Goal: Transaction & Acquisition: Purchase product/service

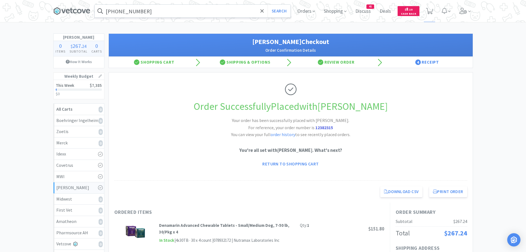
click at [153, 13] on input "[PHONE_NUMBER]" at bounding box center [193, 11] width 196 height 13
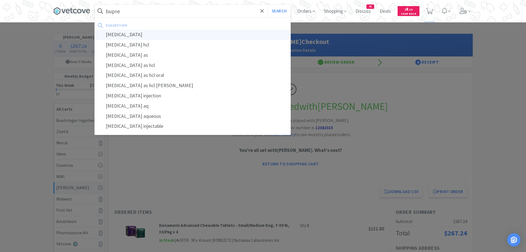
click at [133, 33] on div "[MEDICAL_DATA]" at bounding box center [193, 35] width 196 height 10
type input "[MEDICAL_DATA]"
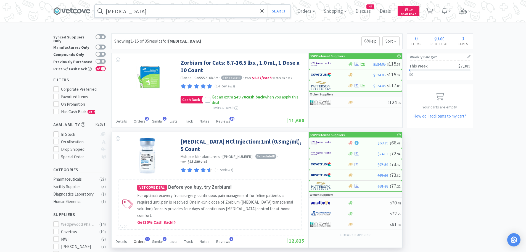
click at [144, 239] on span "Orders" at bounding box center [140, 241] width 12 height 5
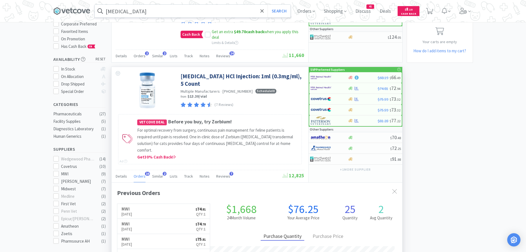
scroll to position [83, 0]
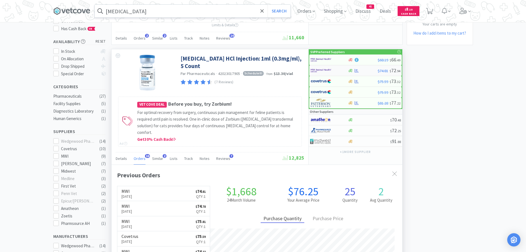
click at [324, 69] on img at bounding box center [321, 70] width 21 height 8
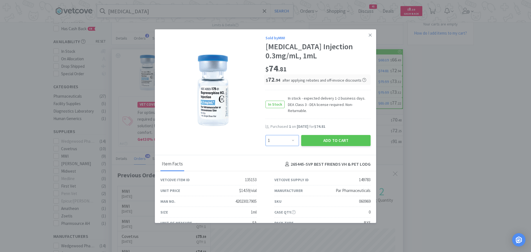
click at [288, 135] on select "Enter Quantity 1 2 3 4 5 6 7 8 9 10 11 12 13 14 15 16 17 18 19 20 Enter Quantity" at bounding box center [281, 140] width 33 height 11
select select "2"
click at [265, 135] on select "Enter Quantity 1 2 3 4 5 6 7 8 9 10 11 12 13 14 15 16 17 18 19 20 Enter Quantity" at bounding box center [281, 140] width 33 height 11
click at [312, 135] on button "Add to Cart" at bounding box center [335, 140] width 69 height 11
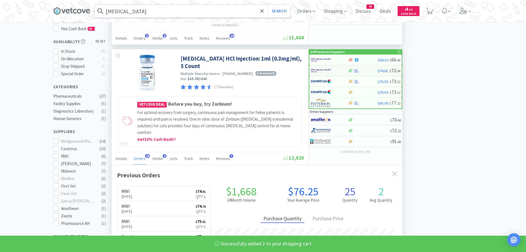
click at [364, 33] on div "SVP Preferred Suppliers $124.05 $ 115 . 37 $124.05 $ 115 . 37 $124.05 $ 117 . 8…" at bounding box center [356, 7] width 94 height 74
select select "2"
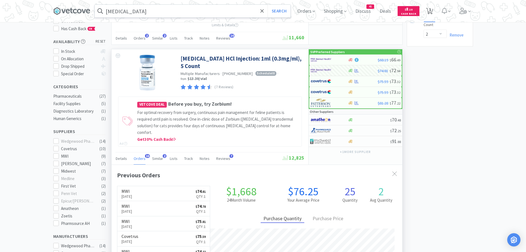
click at [431, 9] on span "1" at bounding box center [430, 9] width 2 height 22
select select "2"
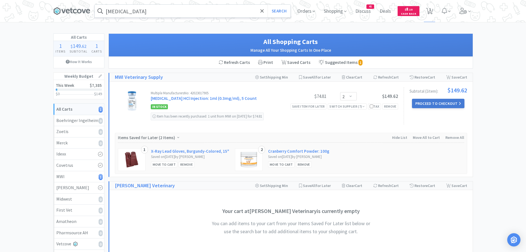
click at [442, 101] on button "Proceed to Checkout" at bounding box center [438, 103] width 52 height 9
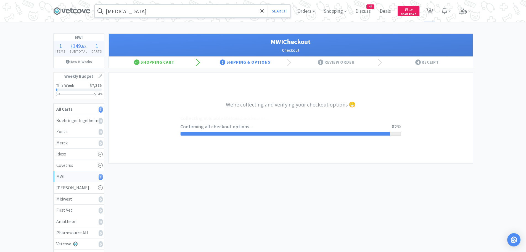
select select "STD_"
select select "FGA"
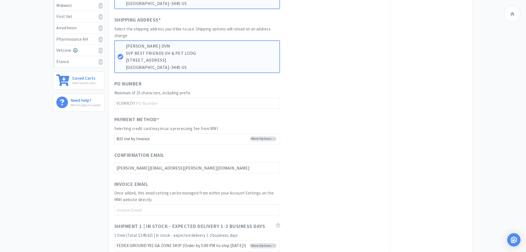
scroll to position [325, 0]
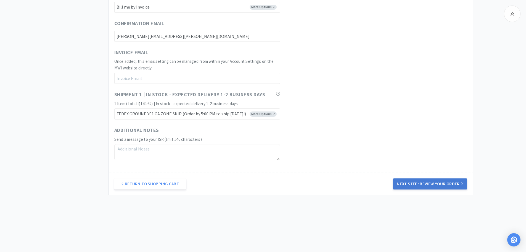
click at [423, 183] on button "Next Step: Review Your Order" at bounding box center [430, 183] width 74 height 11
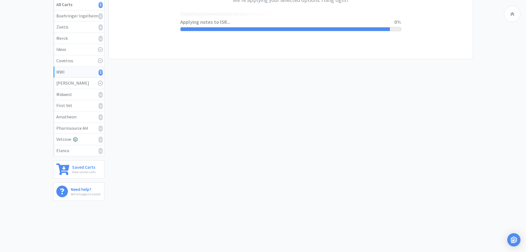
scroll to position [0, 0]
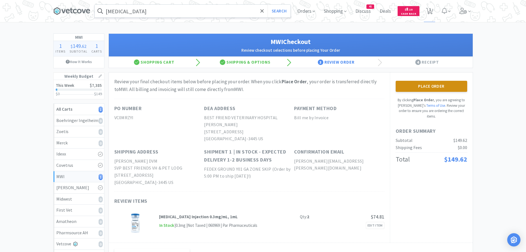
click at [407, 83] on button "Place Order" at bounding box center [432, 86] width 72 height 11
